Goal: Find specific page/section: Find specific page/section

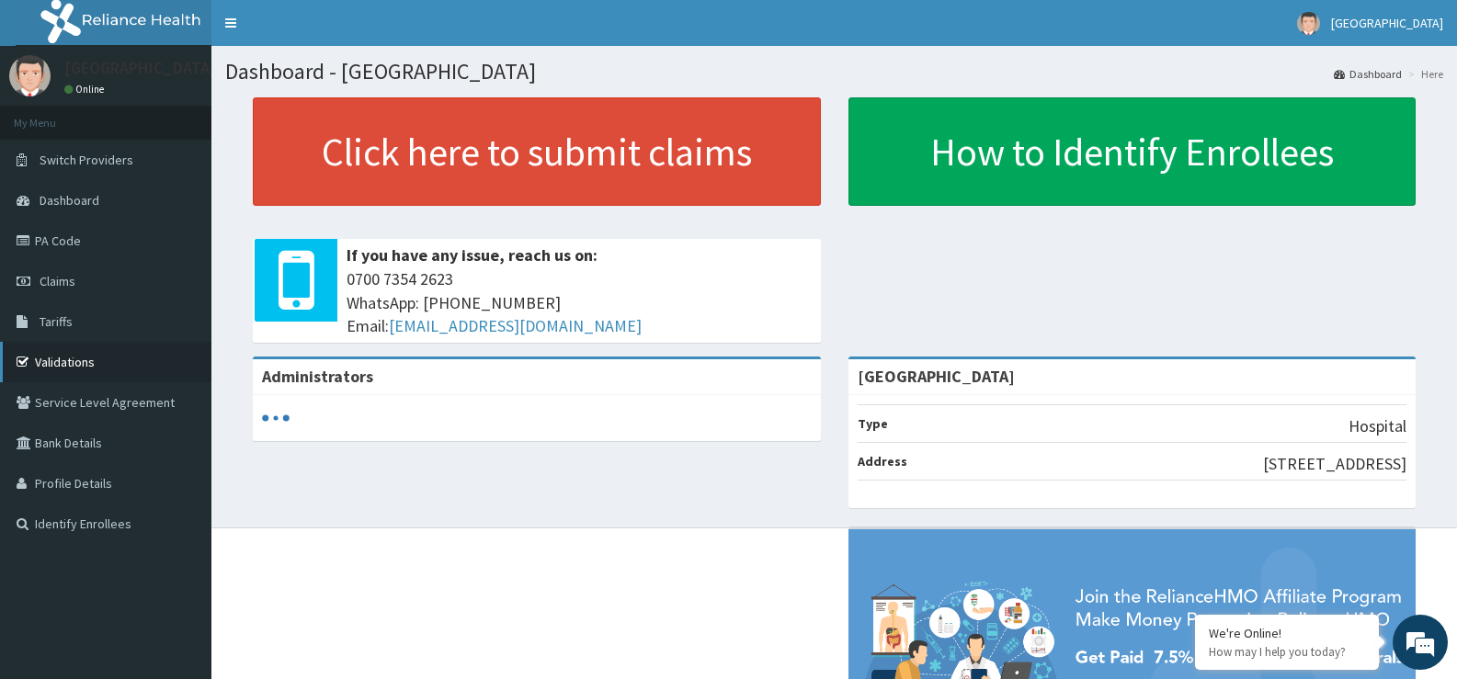
drag, startPoint x: 0, startPoint y: 0, endPoint x: 126, endPoint y: 358, distance: 379.2
click at [126, 358] on link "Validations" at bounding box center [105, 362] width 211 height 40
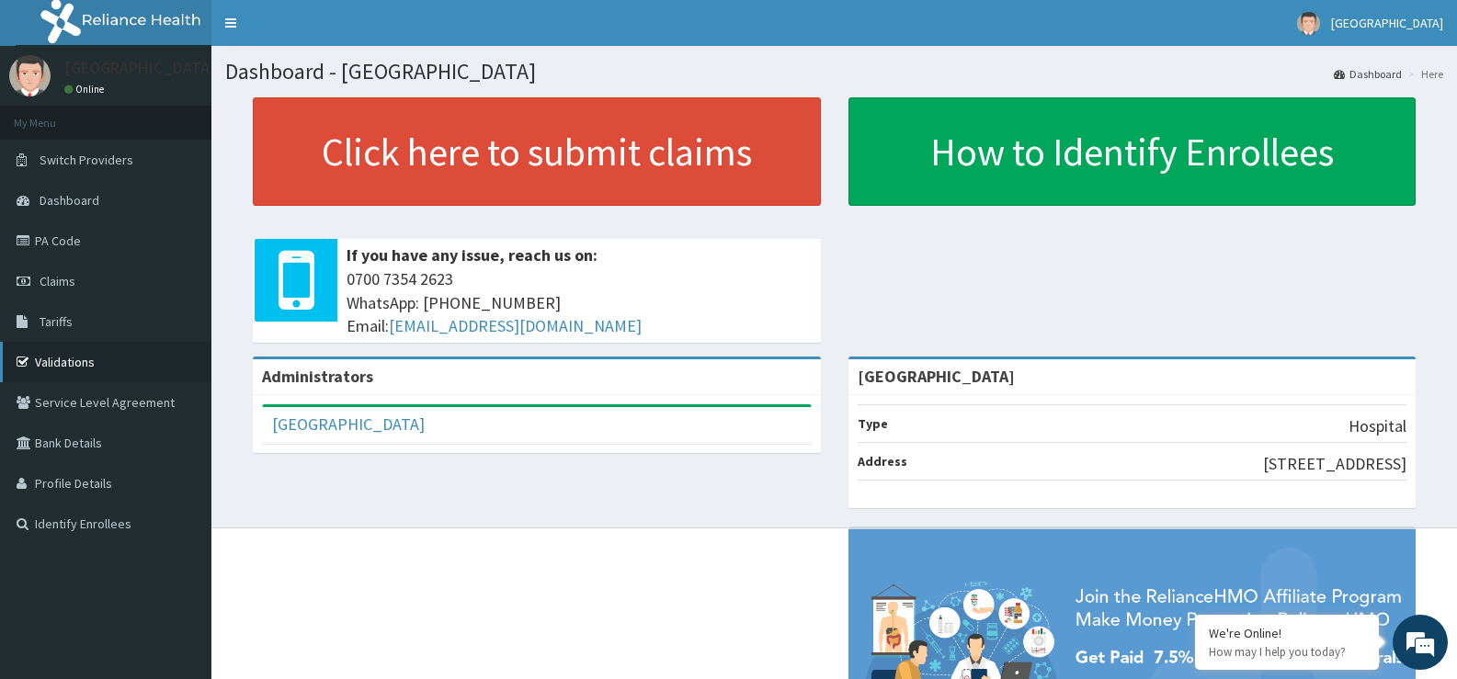
click at [55, 357] on link "Validations" at bounding box center [105, 362] width 211 height 40
